Goal: Navigation & Orientation: Find specific page/section

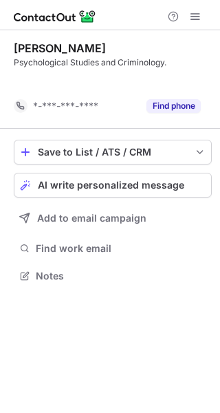
scroll to position [244, 220]
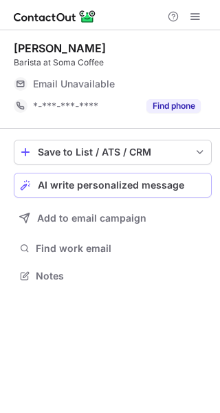
scroll to position [266, 220]
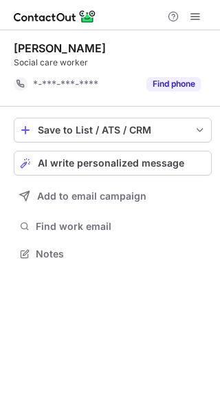
scroll to position [244, 220]
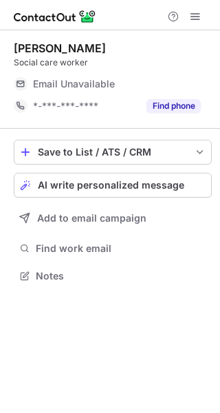
scroll to position [266, 220]
